Goal: Find specific page/section: Find specific page/section

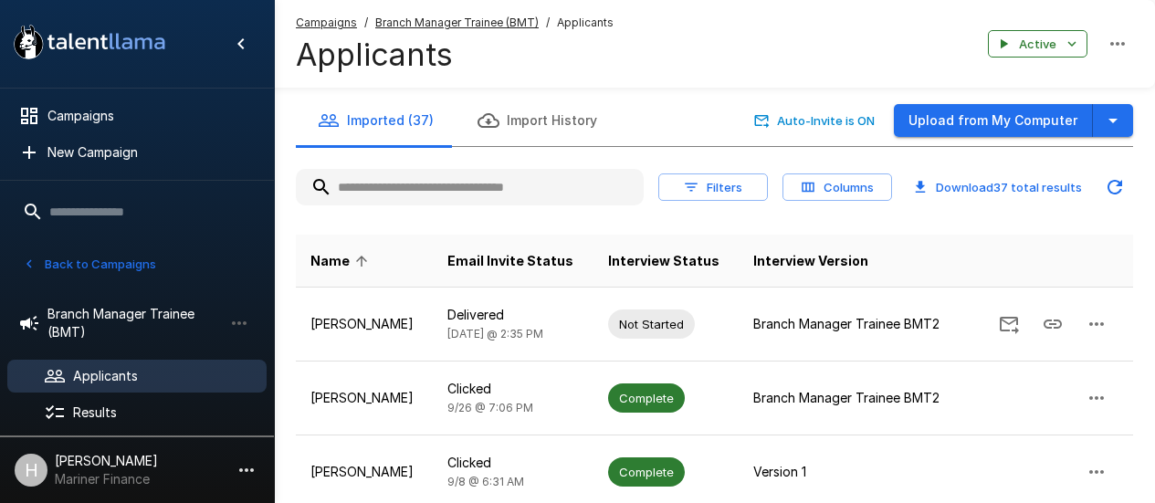
scroll to position [15, 0]
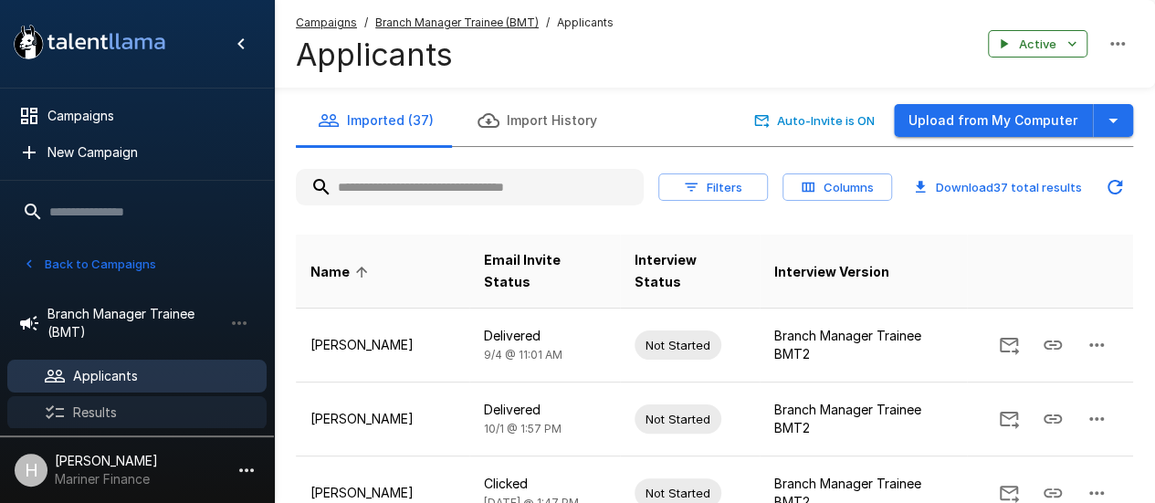
click at [139, 404] on span "Results" at bounding box center [162, 413] width 179 height 18
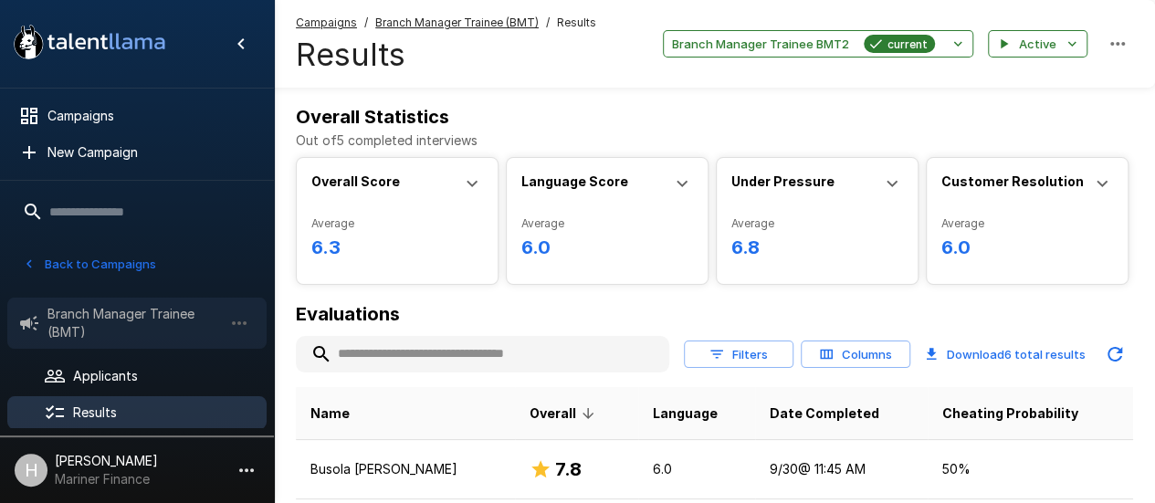
click at [71, 325] on span "Branch Manager Trainee (BMT)" at bounding box center [134, 323] width 175 height 37
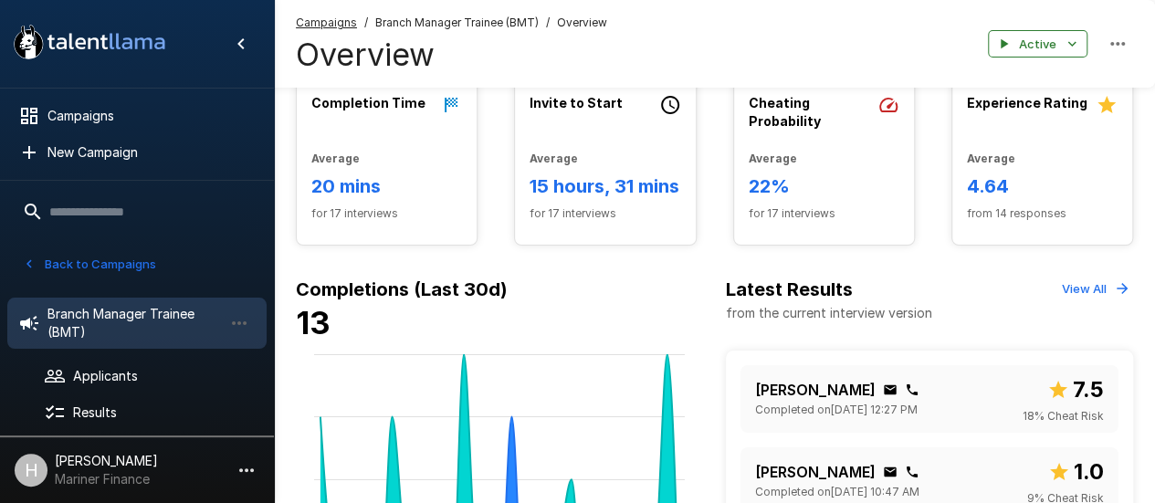
scroll to position [457, 0]
